Goal: Task Accomplishment & Management: Complete application form

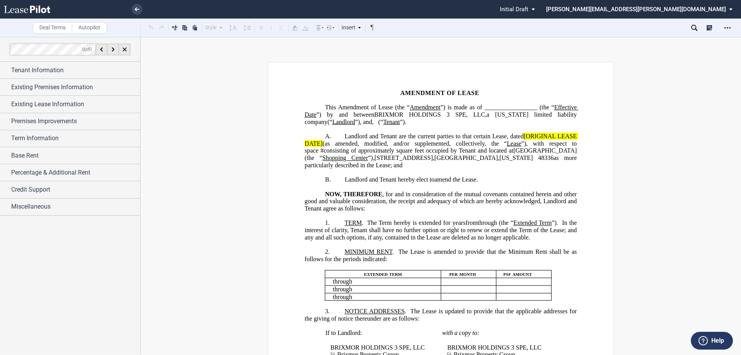
drag, startPoint x: 517, startPoint y: 137, endPoint x: 524, endPoint y: 137, distance: 7.0
click at [517, 137] on span "Landlord and Tenant are the current parties to that certain Lease, dated" at bounding box center [433, 136] width 179 height 7
click at [522, 137] on span "[ORIGINAL LEASE DATE]" at bounding box center [441, 140] width 274 height 14
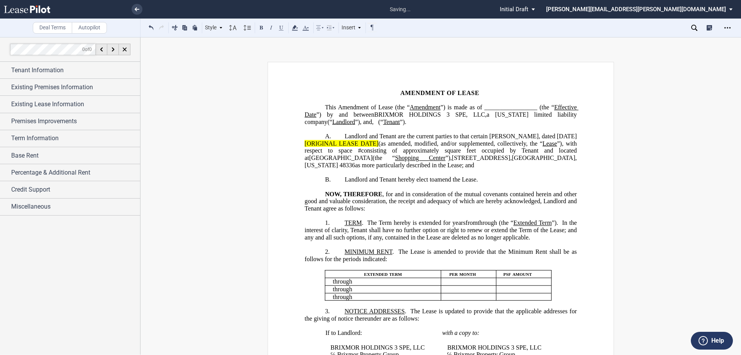
click at [391, 143] on span "(as amended, modified, and/or supplemented, collectively, the “" at bounding box center [460, 143] width 164 height 7
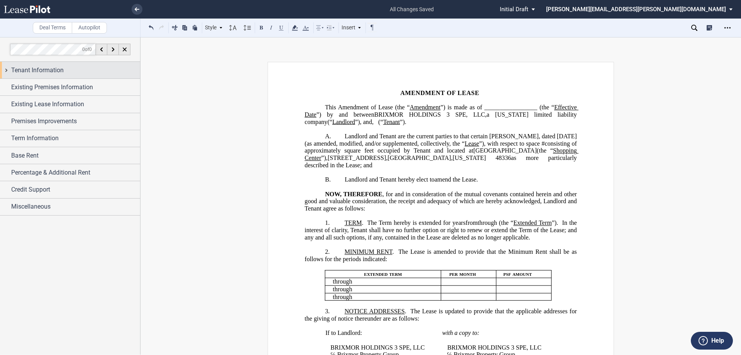
click at [24, 71] on span "Tenant Information" at bounding box center [37, 70] width 52 height 9
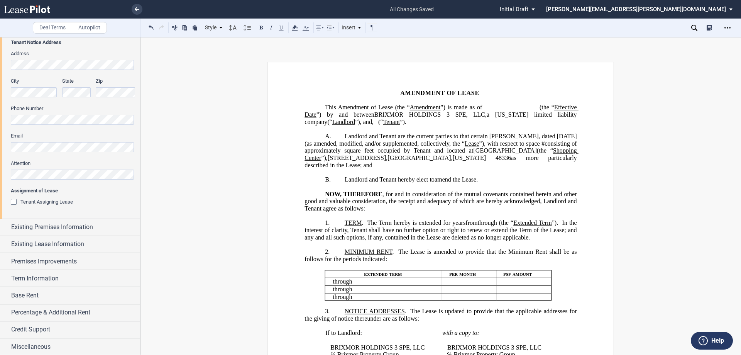
scroll to position [177, 0]
click at [25, 226] on span "Existing Premises Information" at bounding box center [52, 225] width 82 height 9
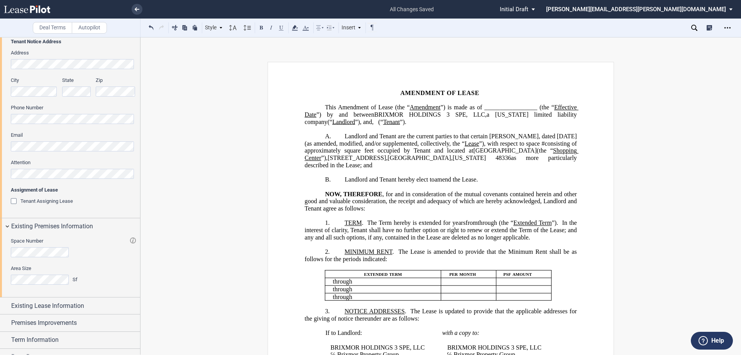
scroll to position [240, 0]
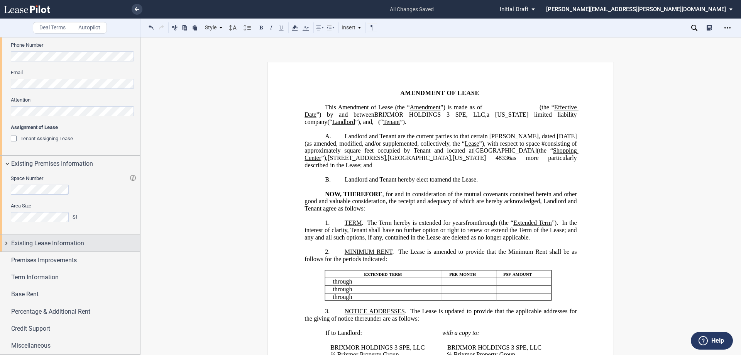
click at [21, 241] on span "Existing Lease Information" at bounding box center [47, 242] width 73 height 9
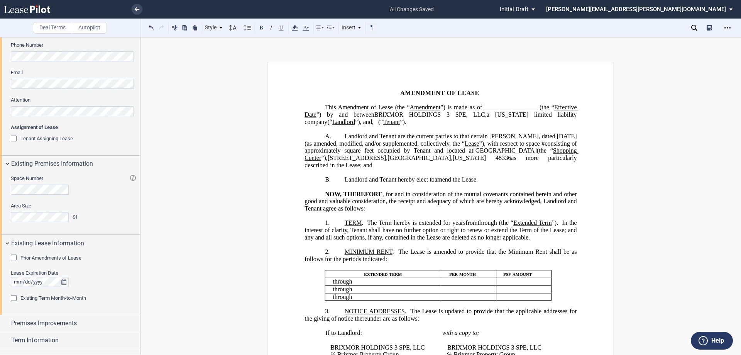
click at [15, 256] on div "Prior Amendments of Lease" at bounding box center [15, 258] width 8 height 8
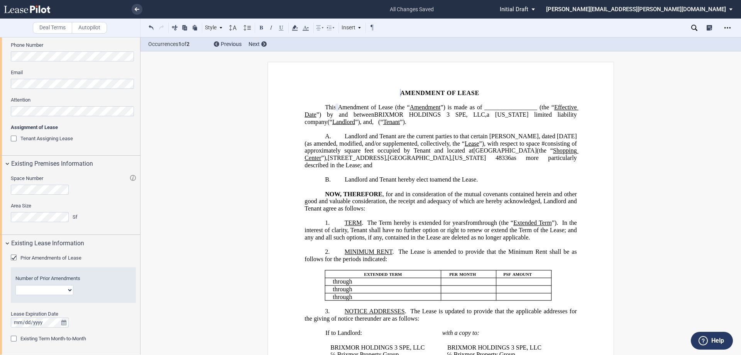
click at [69, 290] on select "1 2 3 4 5 6 7 8 9 10 11 12" at bounding box center [44, 290] width 58 height 10
select select "number:4"
click at [15, 285] on select "1 2 3 4 5 6 7 8 9 10 11 12" at bounding box center [44, 290] width 58 height 10
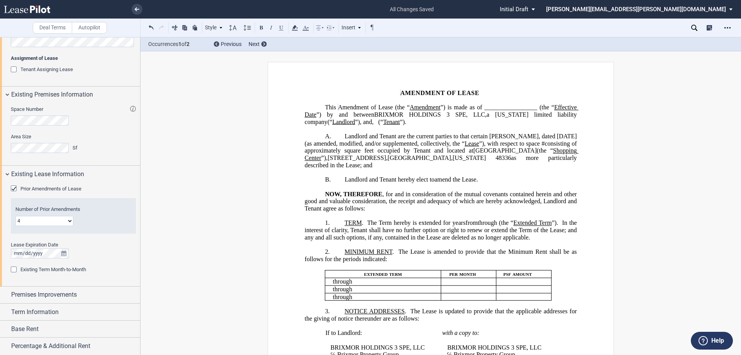
scroll to position [317, 0]
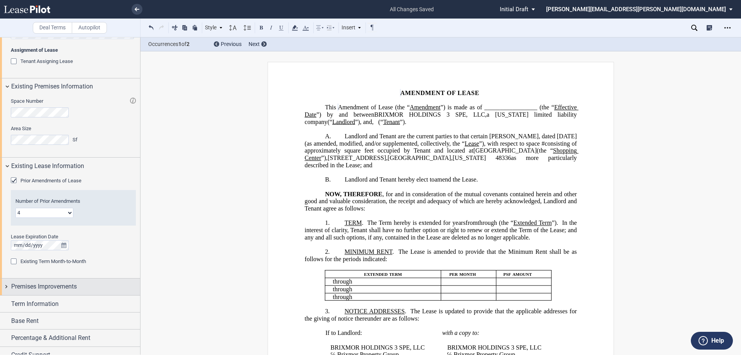
click at [48, 287] on span "Premises Improvements" at bounding box center [44, 286] width 66 height 9
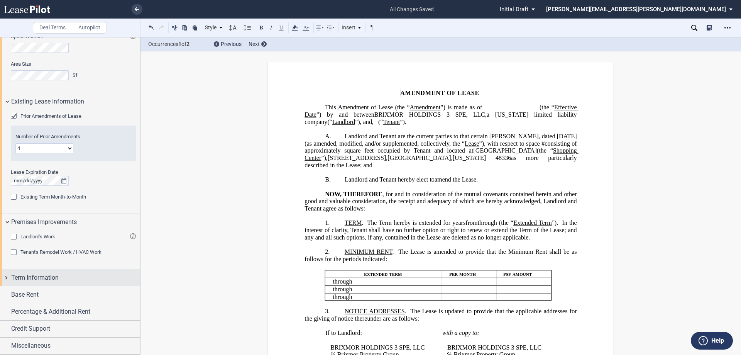
click at [47, 277] on span "Term Information" at bounding box center [34, 277] width 47 height 9
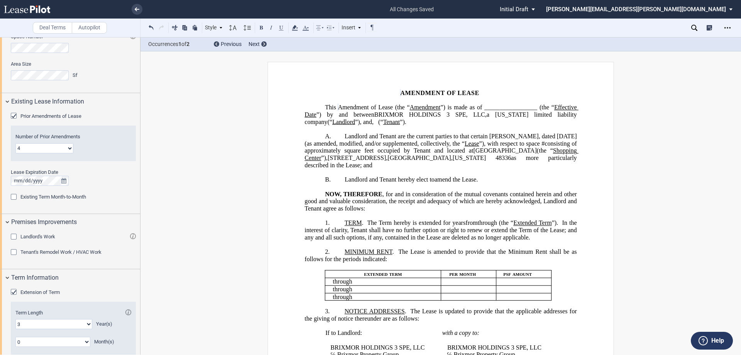
scroll to position [493, 0]
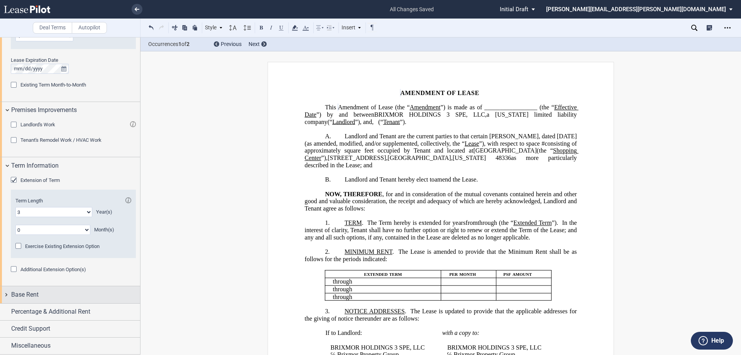
click at [24, 294] on span "Base Rent" at bounding box center [24, 294] width 27 height 9
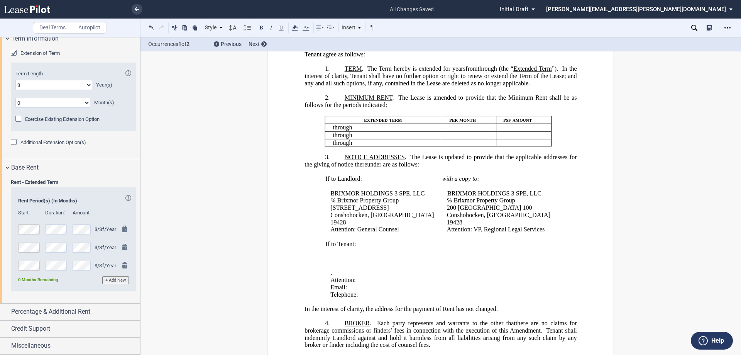
scroll to position [154, 0]
click at [34, 307] on span "Percentage & Additional Rent" at bounding box center [50, 311] width 79 height 9
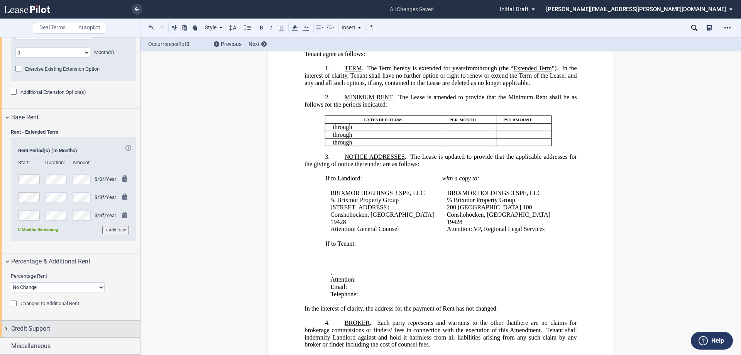
click at [25, 324] on span "Credit Support" at bounding box center [30, 328] width 39 height 9
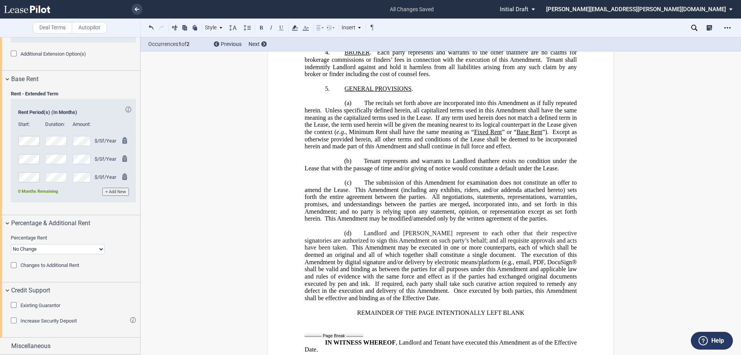
scroll to position [645, 0]
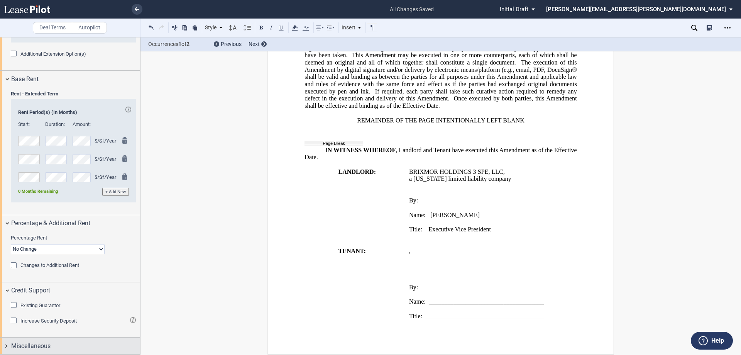
click at [7, 342] on div "Miscellaneous" at bounding box center [70, 345] width 140 height 17
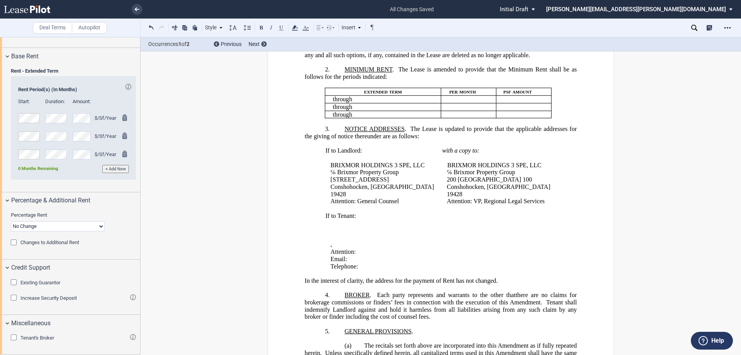
scroll to position [0, 0]
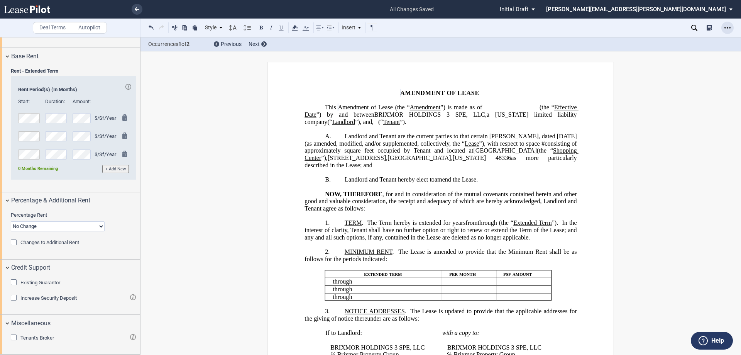
click at [723, 26] on div "Open Lease options menu" at bounding box center [727, 28] width 12 height 12
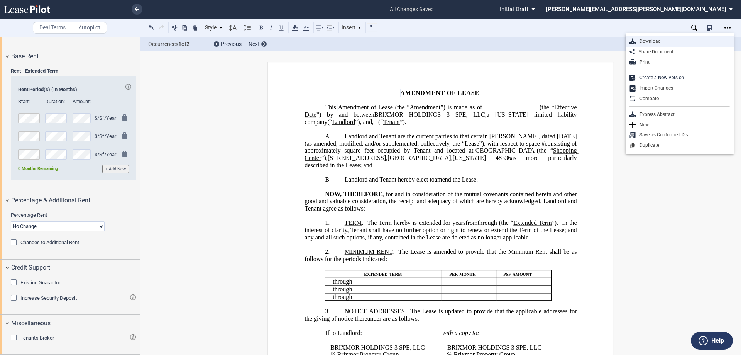
click at [655, 41] on div "Download" at bounding box center [682, 41] width 94 height 7
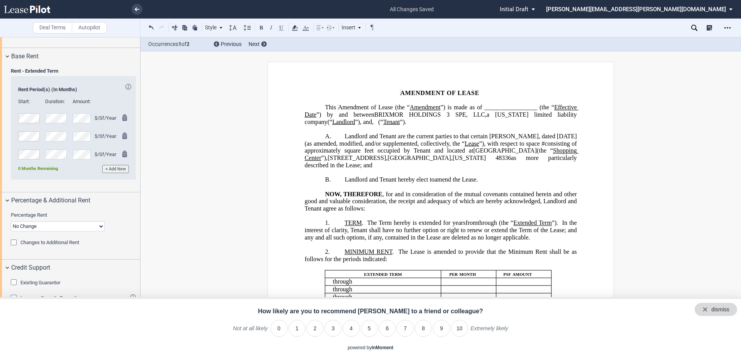
click at [730, 309] on div "dismiss" at bounding box center [715, 308] width 42 height 13
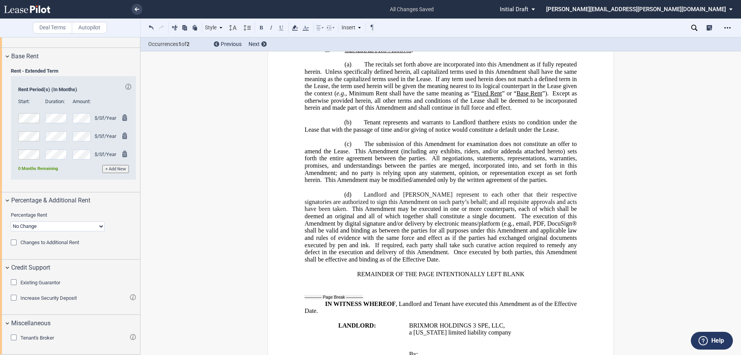
scroll to position [645, 0]
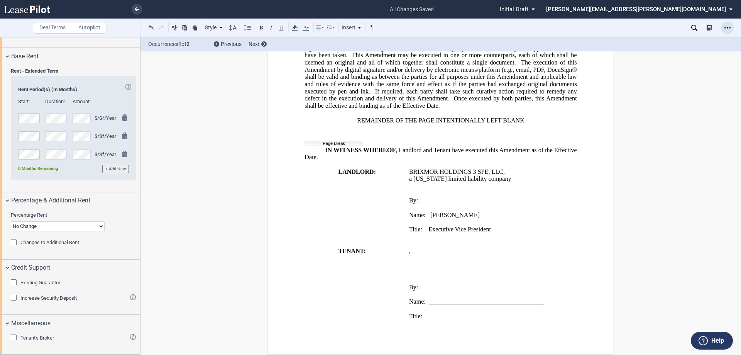
click at [728, 30] on icon "Open Lease options menu" at bounding box center [727, 28] width 6 height 6
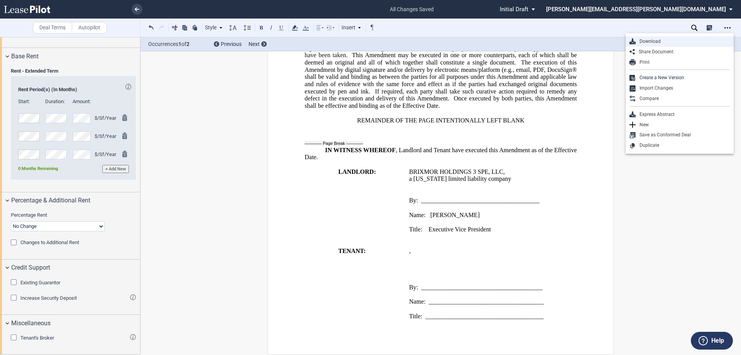
click at [652, 40] on div "Download" at bounding box center [682, 41] width 94 height 7
